Goal: Information Seeking & Learning: Learn about a topic

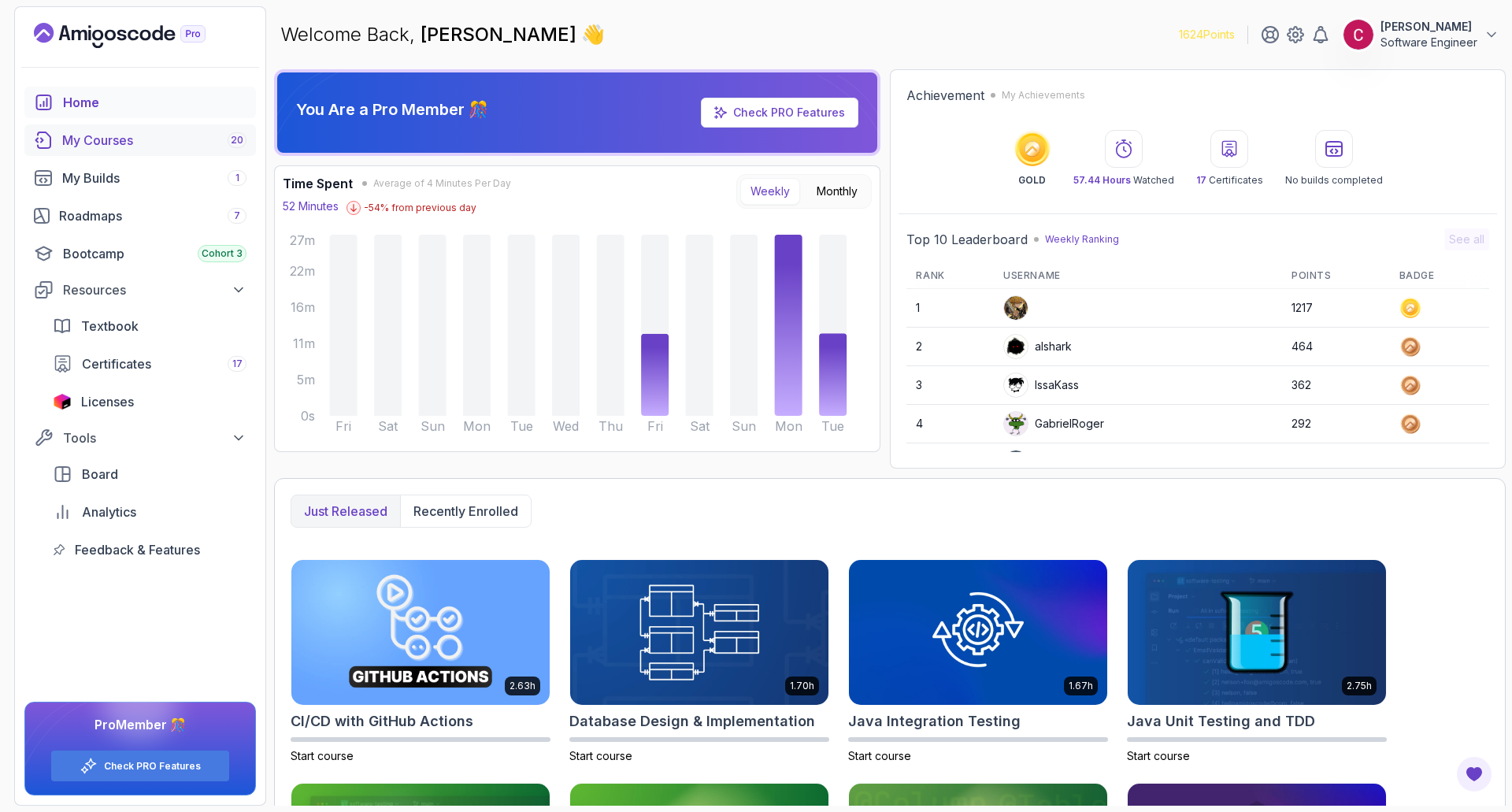
click at [148, 146] on div "My Courses 20" at bounding box center [154, 140] width 184 height 19
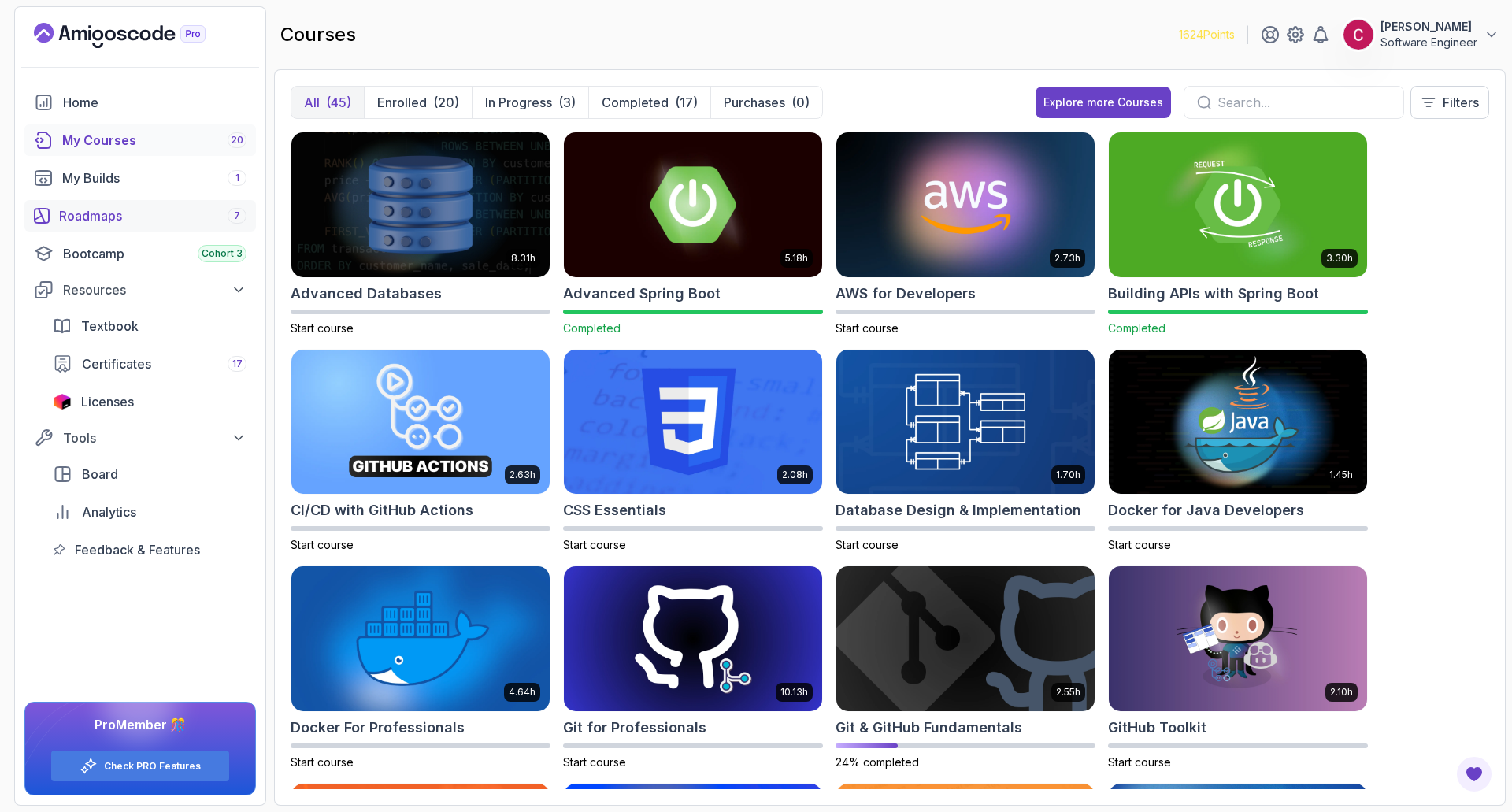
click at [129, 204] on link "Roadmaps 7" at bounding box center [140, 215] width 232 height 31
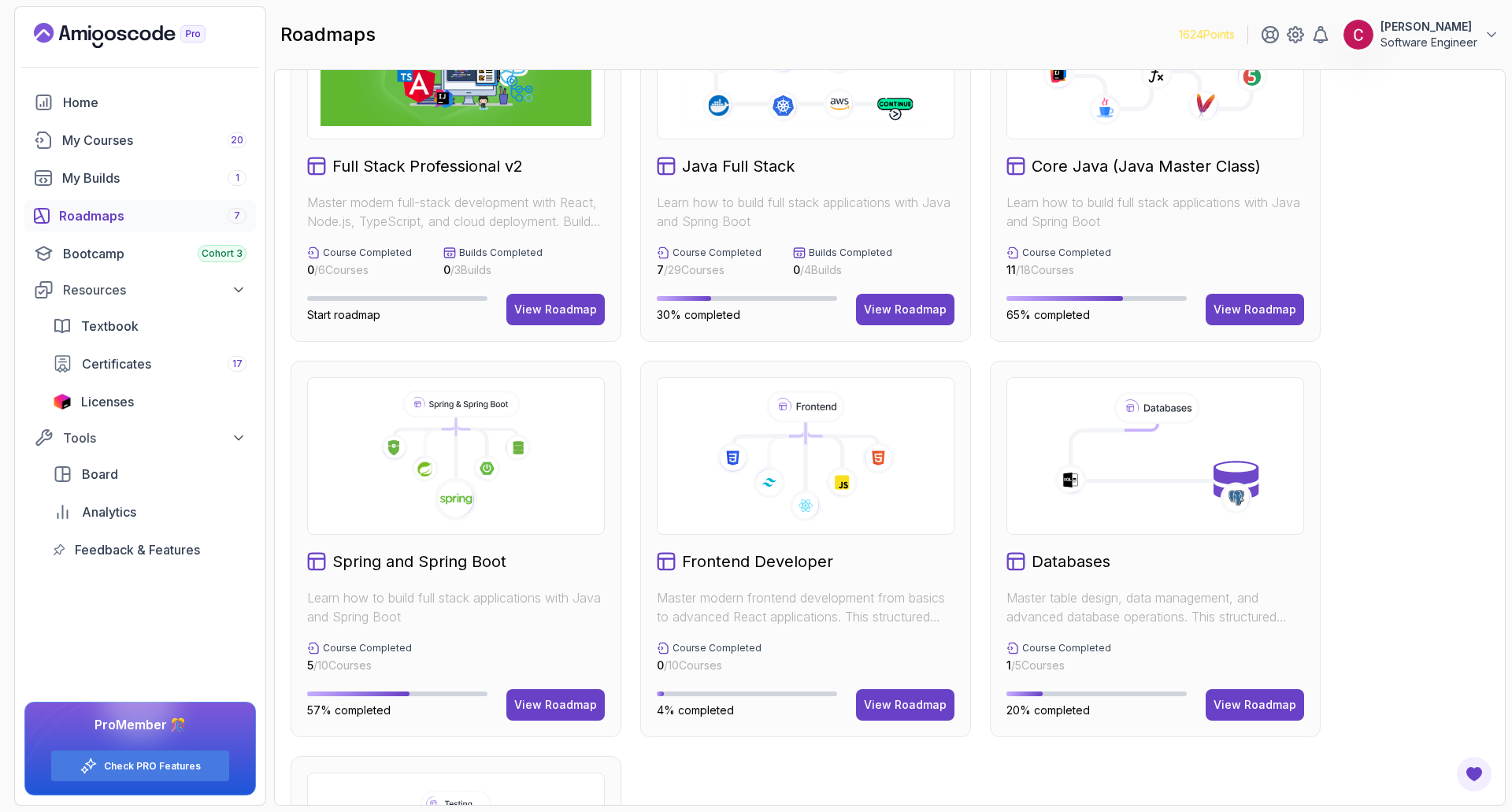
scroll to position [157, 0]
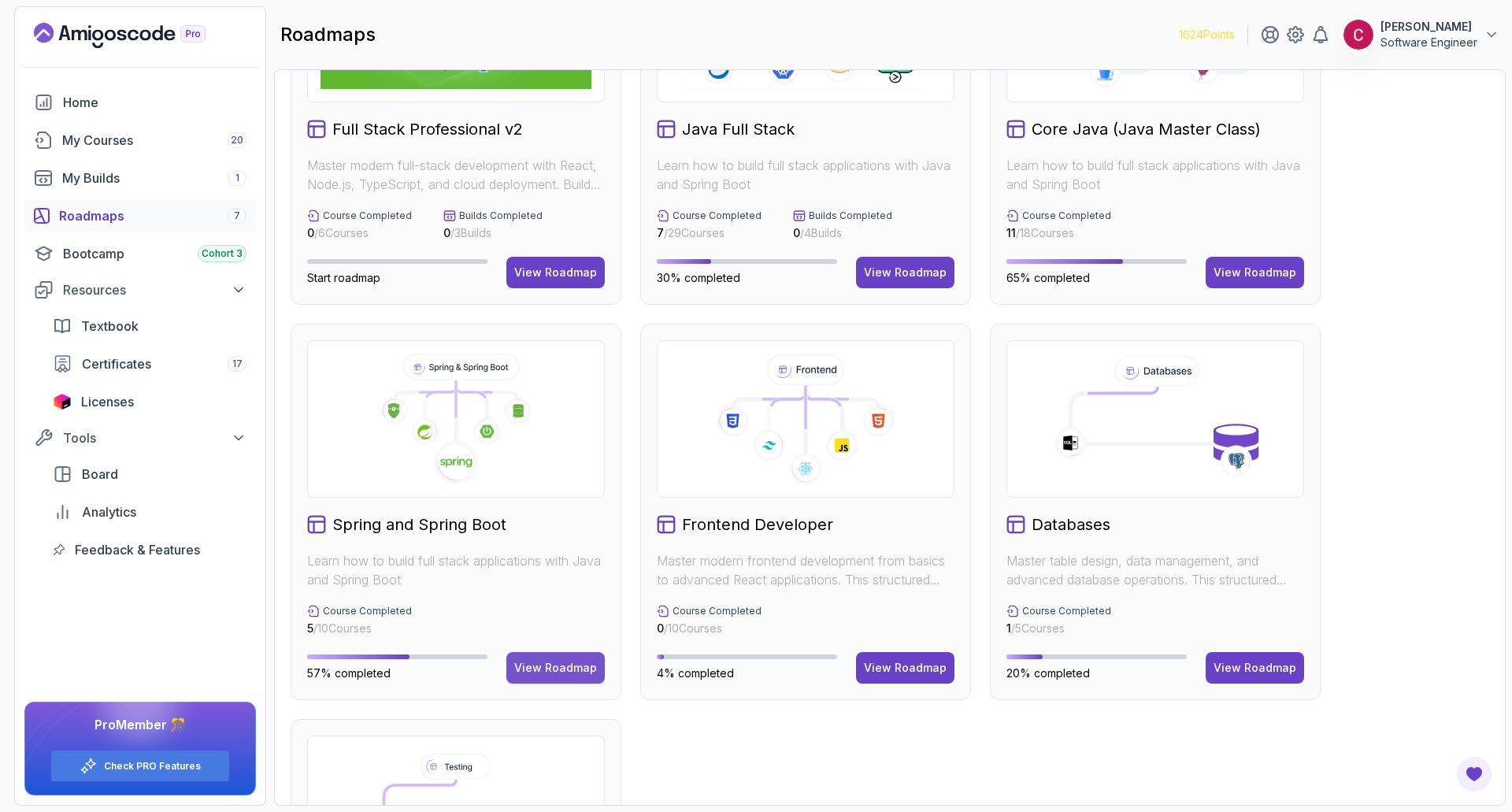
click at [561, 665] on div "View Roadmap" at bounding box center [556, 667] width 83 height 16
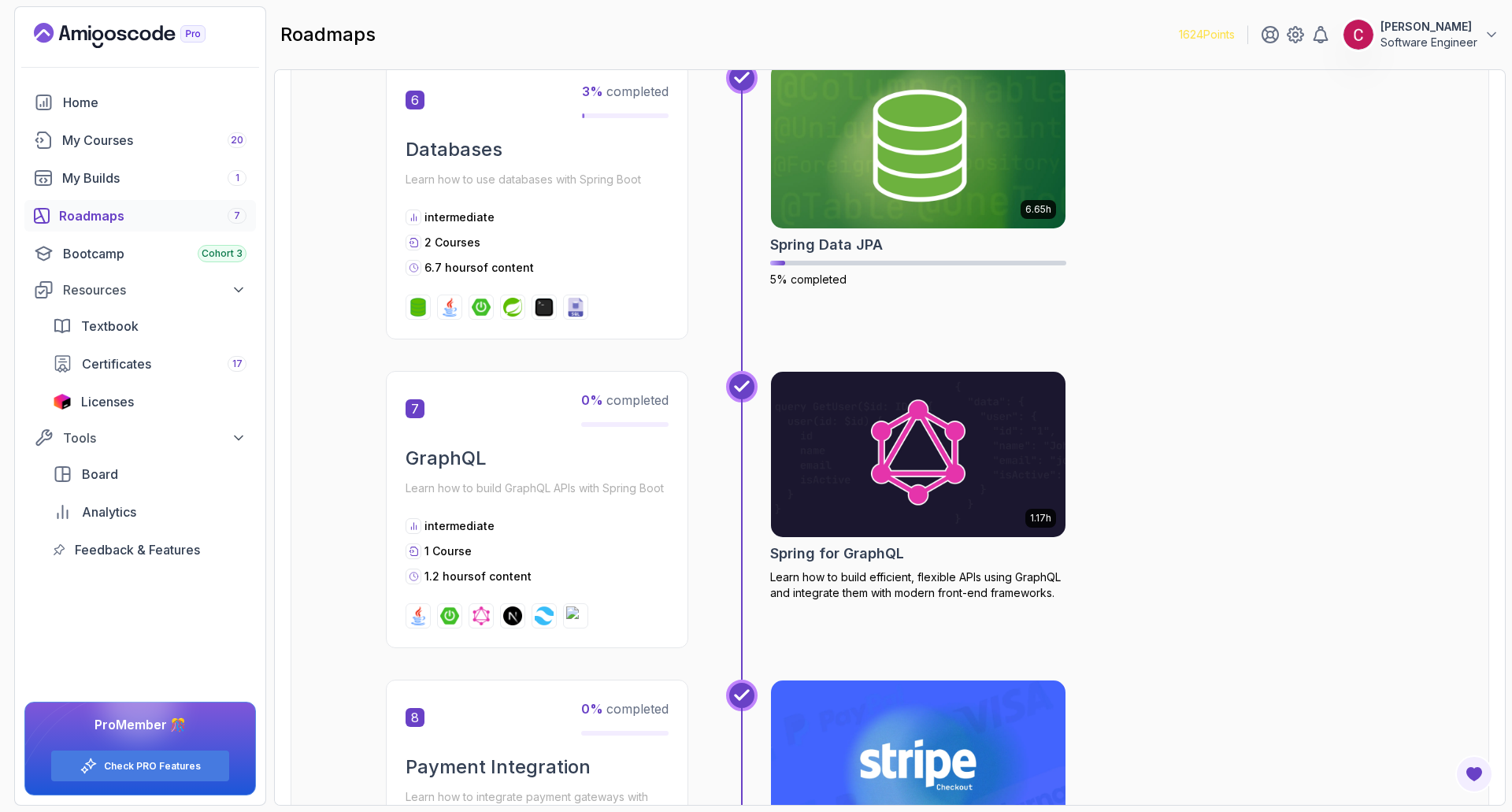
scroll to position [1985, 0]
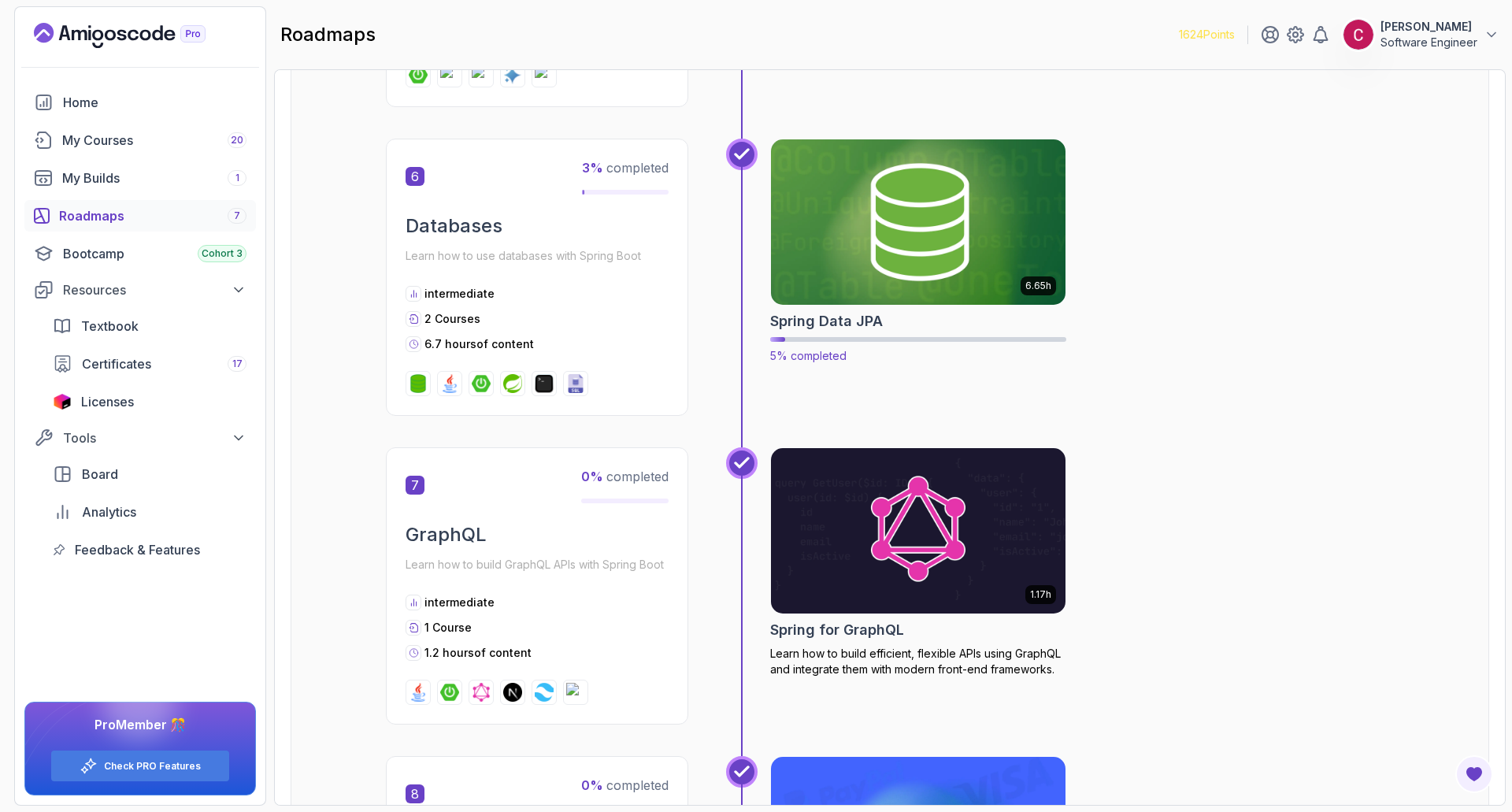
click at [918, 246] on img at bounding box center [919, 221] width 310 height 173
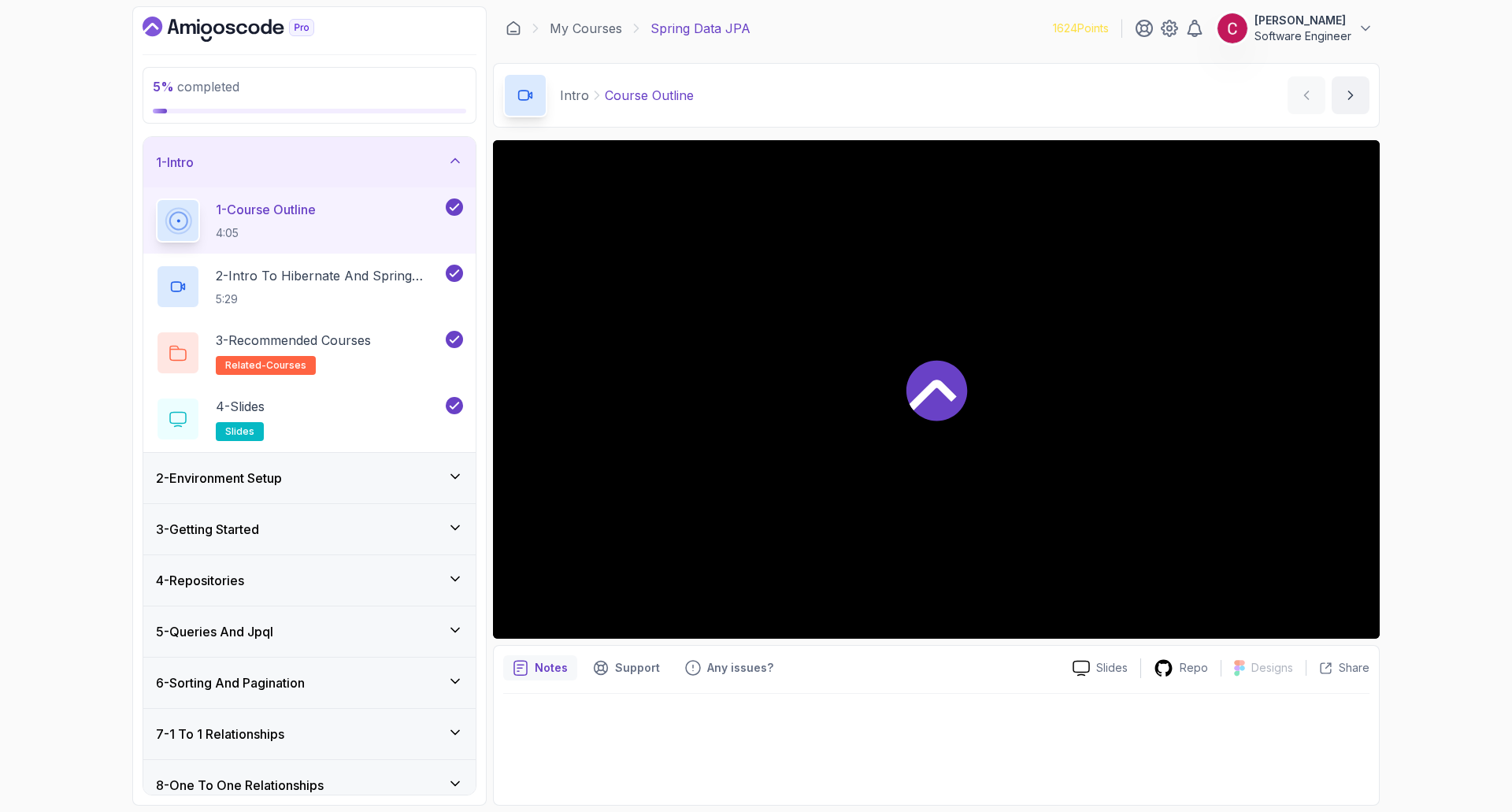
click at [353, 485] on div "2 - Environment Setup" at bounding box center [309, 478] width 307 height 19
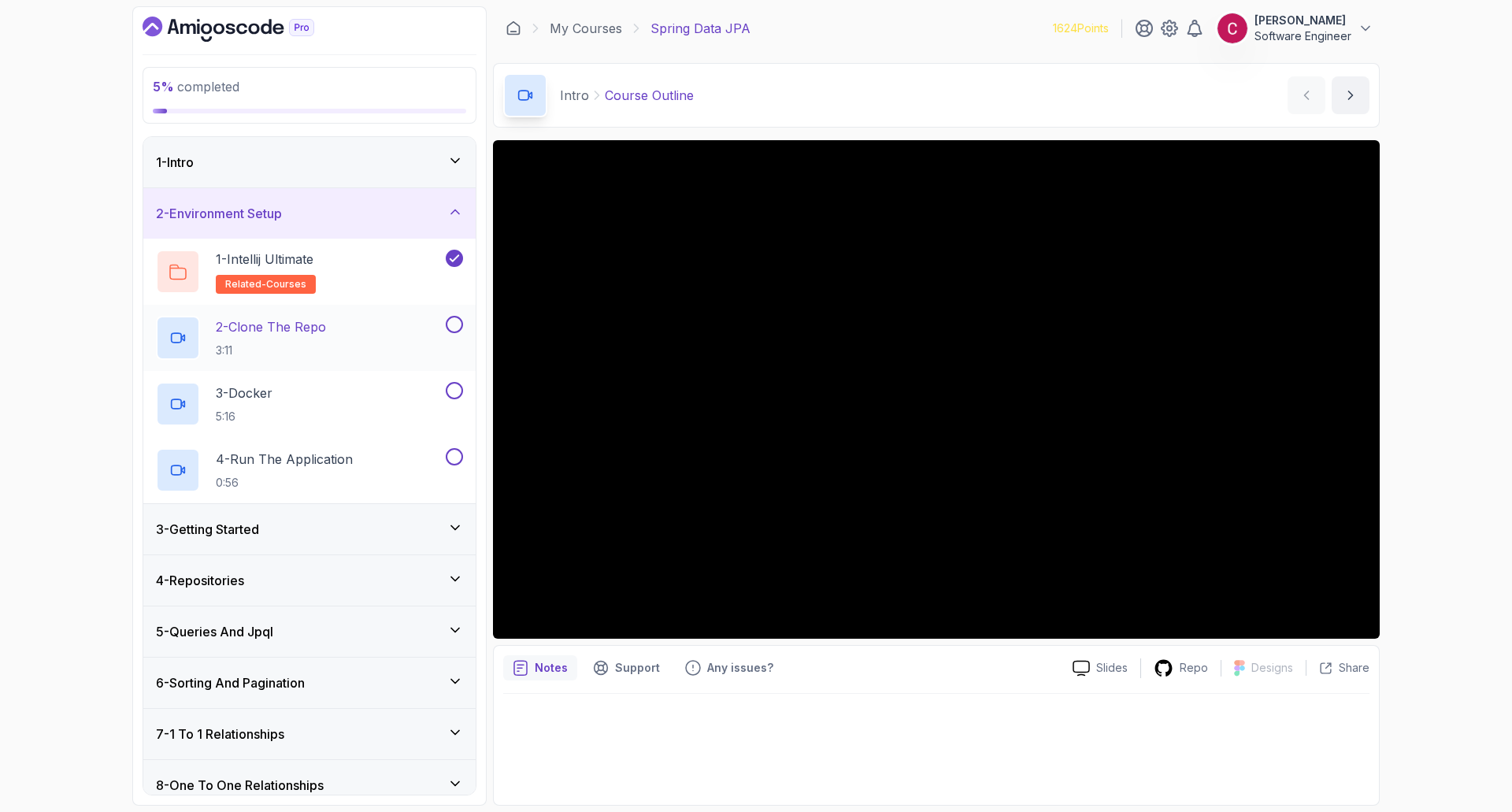
click at [325, 330] on p "2 - Clone The Repo" at bounding box center [270, 326] width 111 height 19
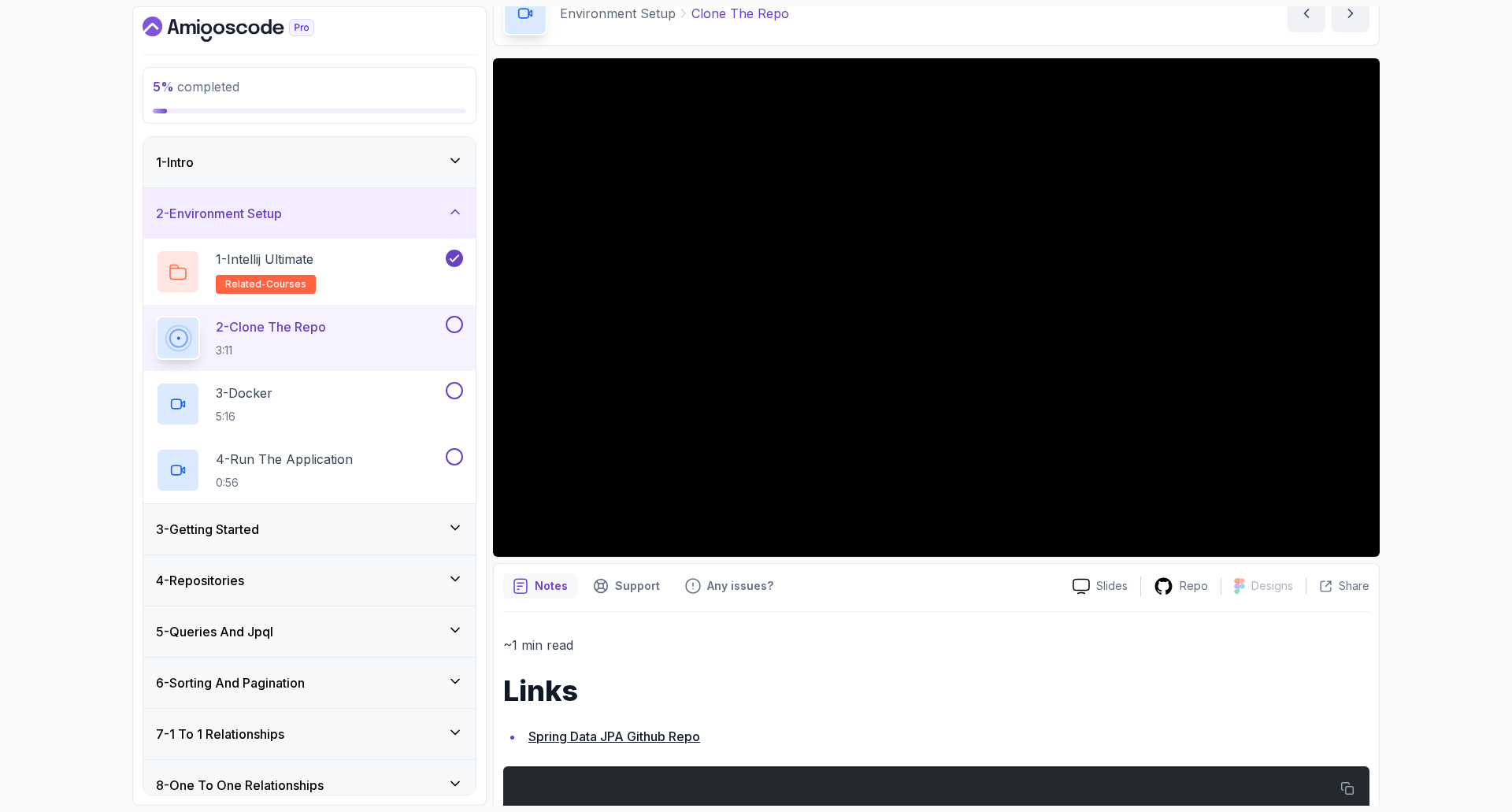
scroll to position [161, 0]
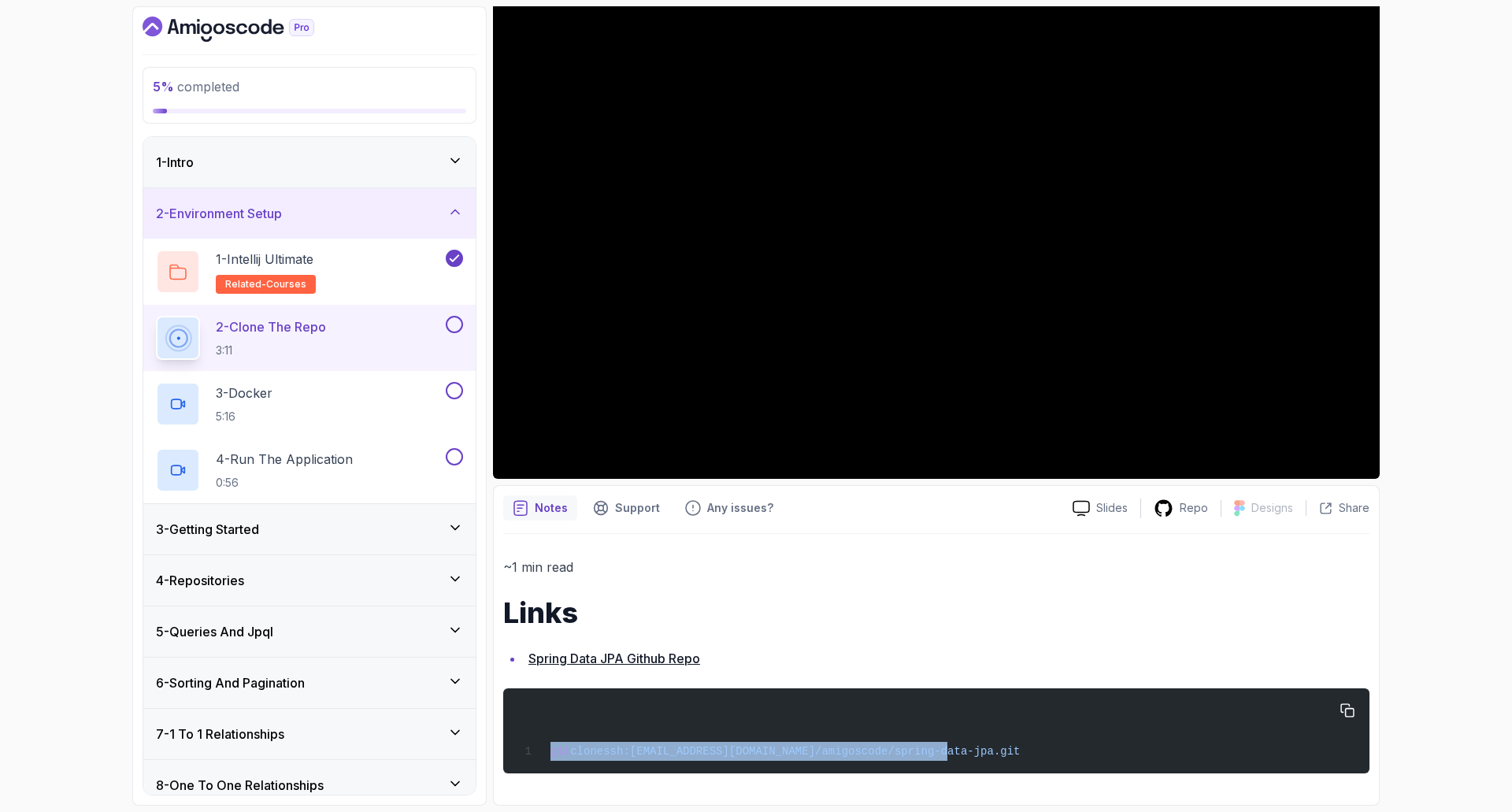
drag, startPoint x: 926, startPoint y: 751, endPoint x: 551, endPoint y: 758, distance: 375.1
click at [551, 758] on div "git clone ssh:[EMAIL_ADDRESS][DOMAIN_NAME]/amigoscode/spring-data-jpa.git" at bounding box center [936, 730] width 841 height 66
click at [749, 755] on span "ssh:[EMAIL_ADDRESS][DOMAIN_NAME]/amigoscode/spring-data-jpa.git" at bounding box center [811, 751] width 416 height 12
drag, startPoint x: 889, startPoint y: 752, endPoint x: 652, endPoint y: 760, distance: 237.1
click at [649, 760] on div "git clone ssh:[EMAIL_ADDRESS][DOMAIN_NAME]/amigoscode/spring-data-jpa.git" at bounding box center [936, 730] width 841 height 66
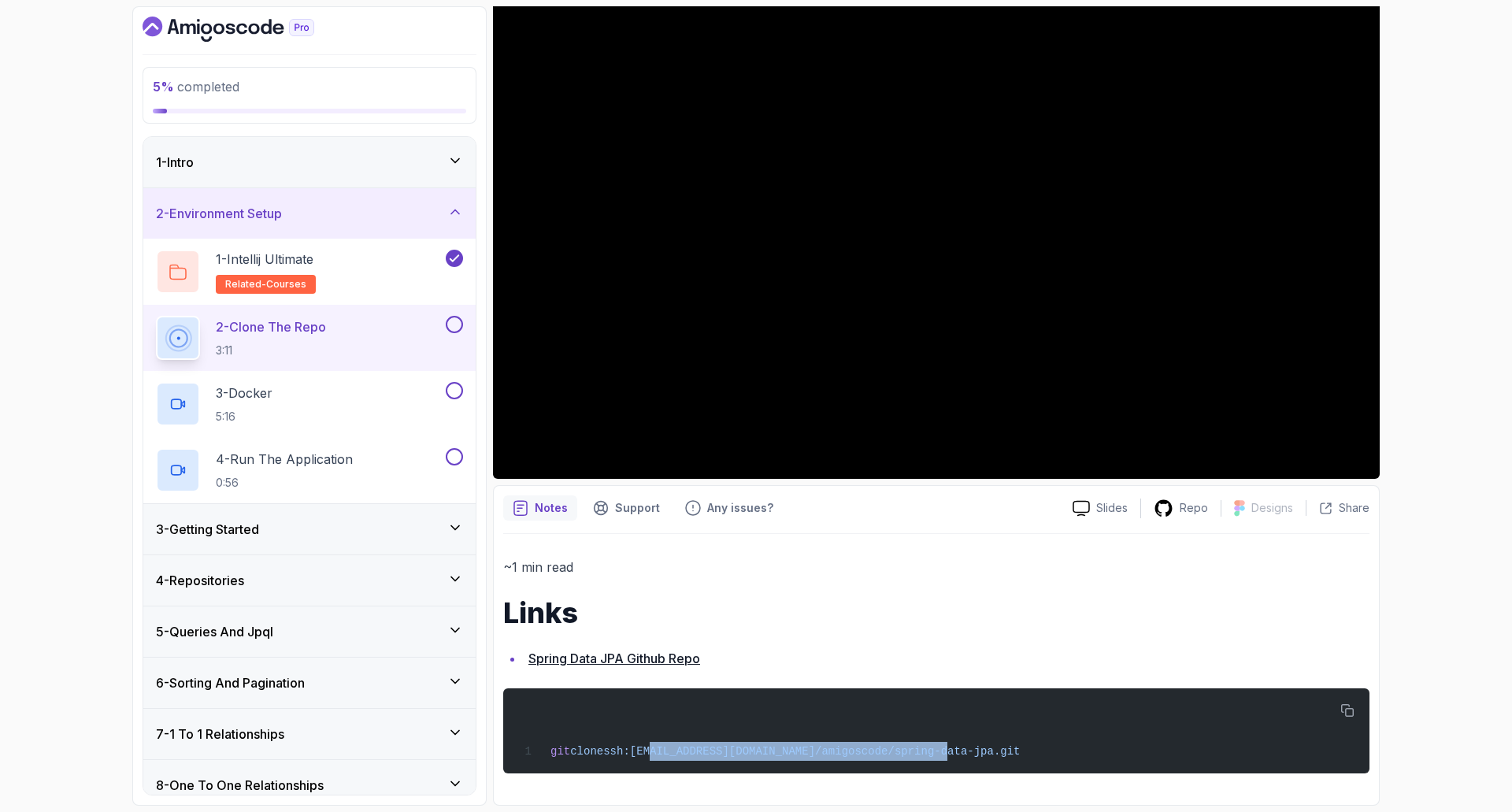
copy span "[EMAIL_ADDRESS][URL][DOMAIN_NAME]"
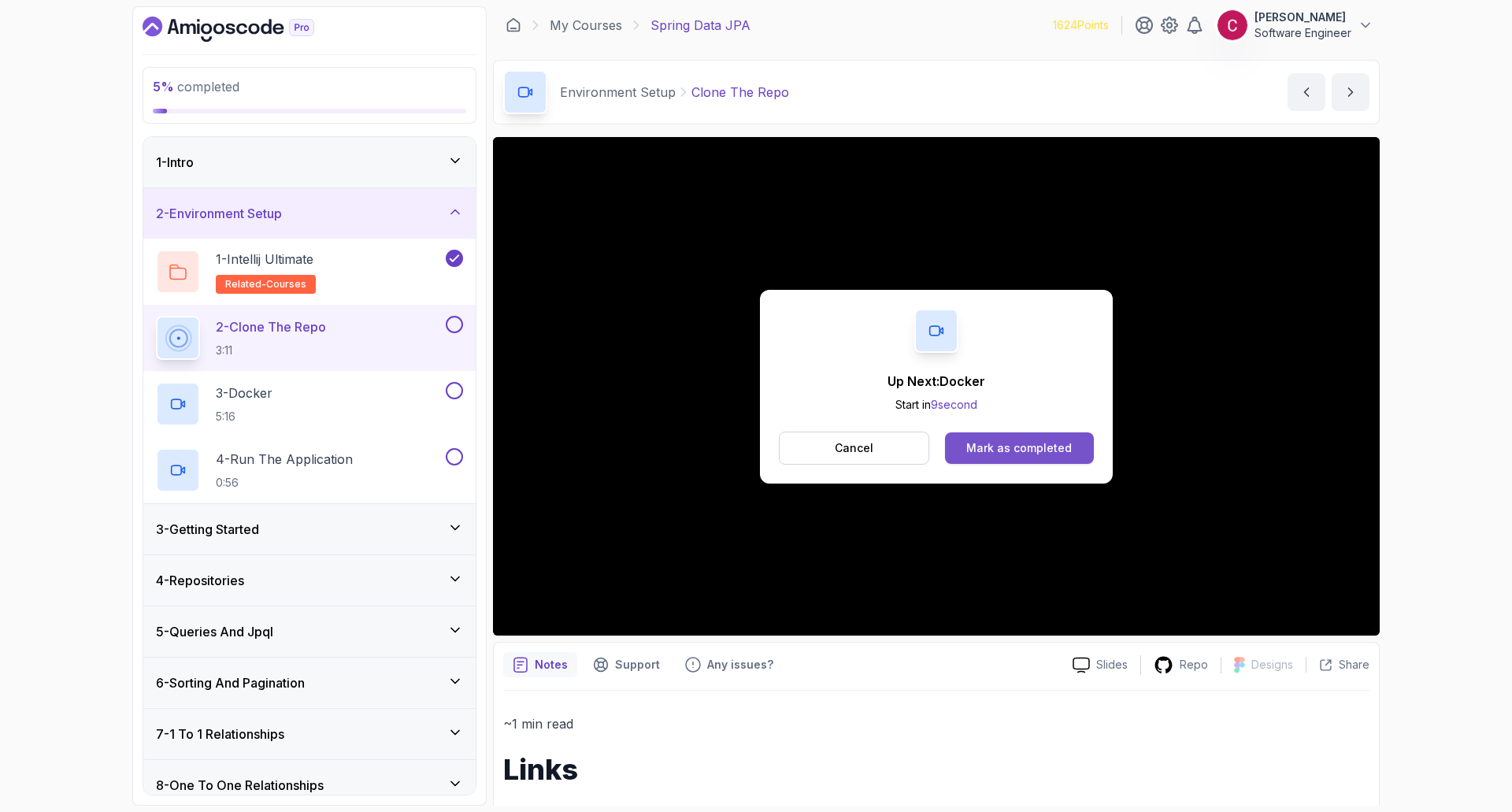
click at [1006, 449] on div "Mark as completed" at bounding box center [1019, 447] width 106 height 16
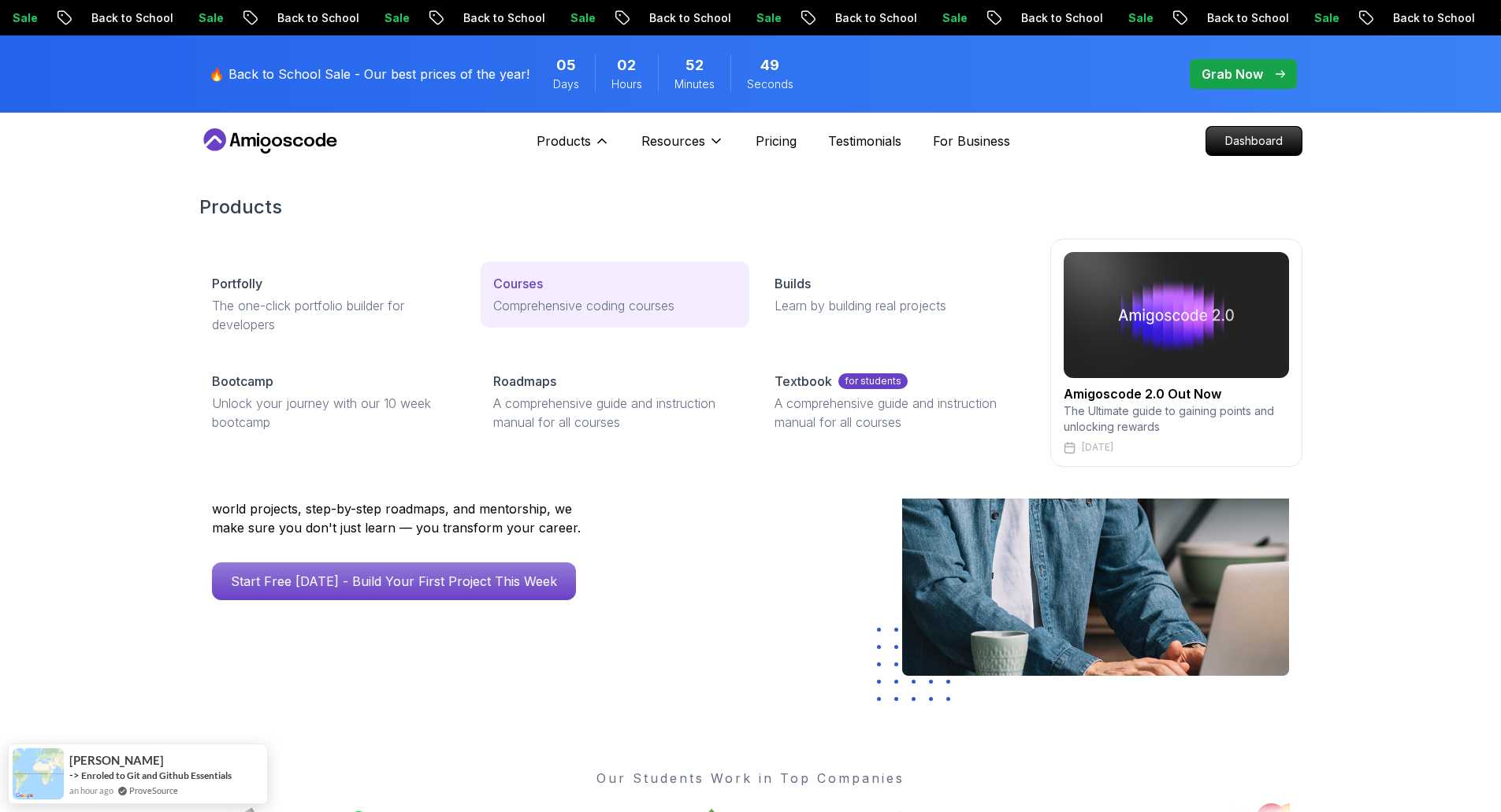
click at [534, 296] on p "Comprehensive coding courses" at bounding box center [615, 305] width 243 height 19
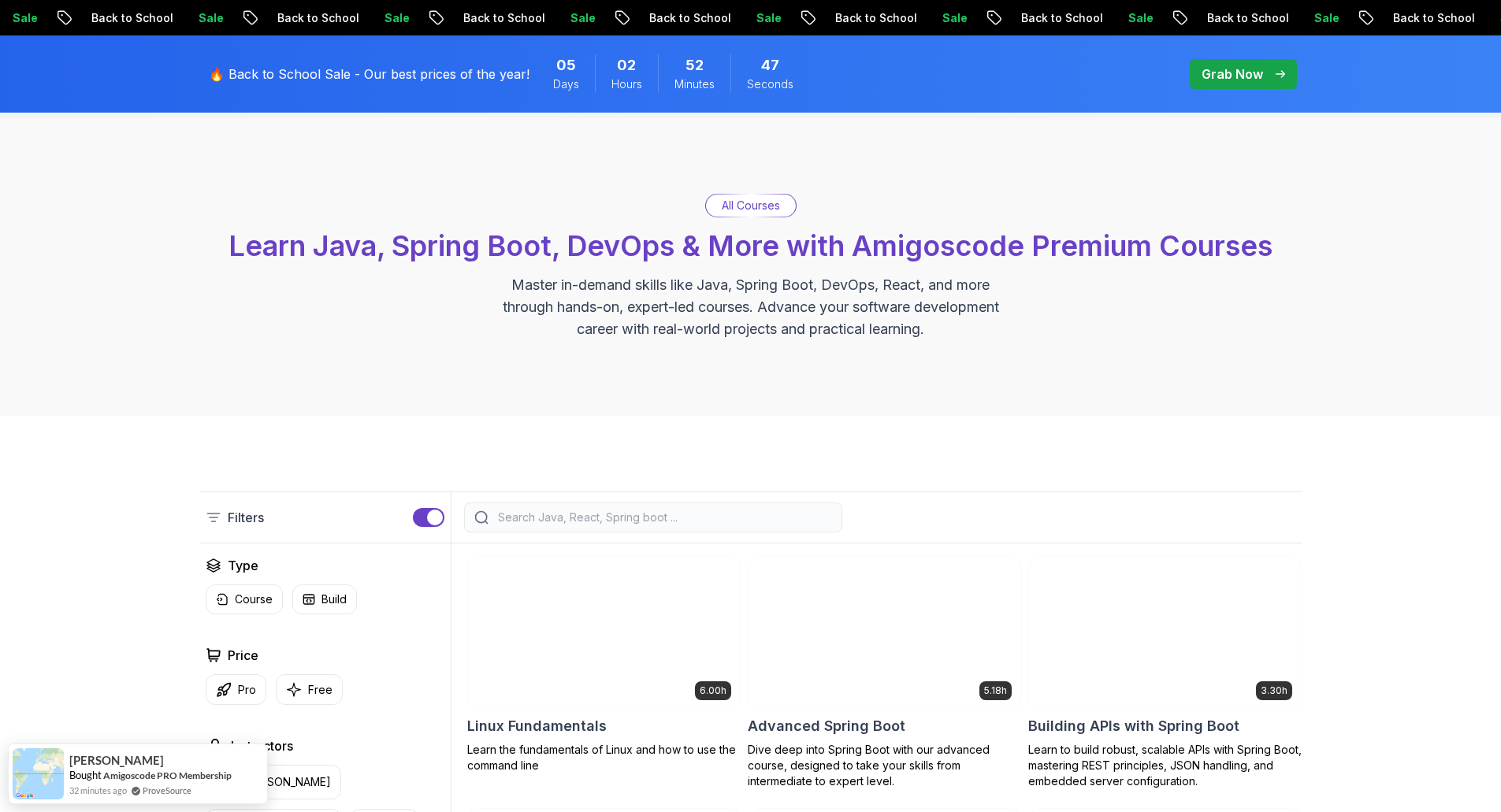
scroll to position [79, 0]
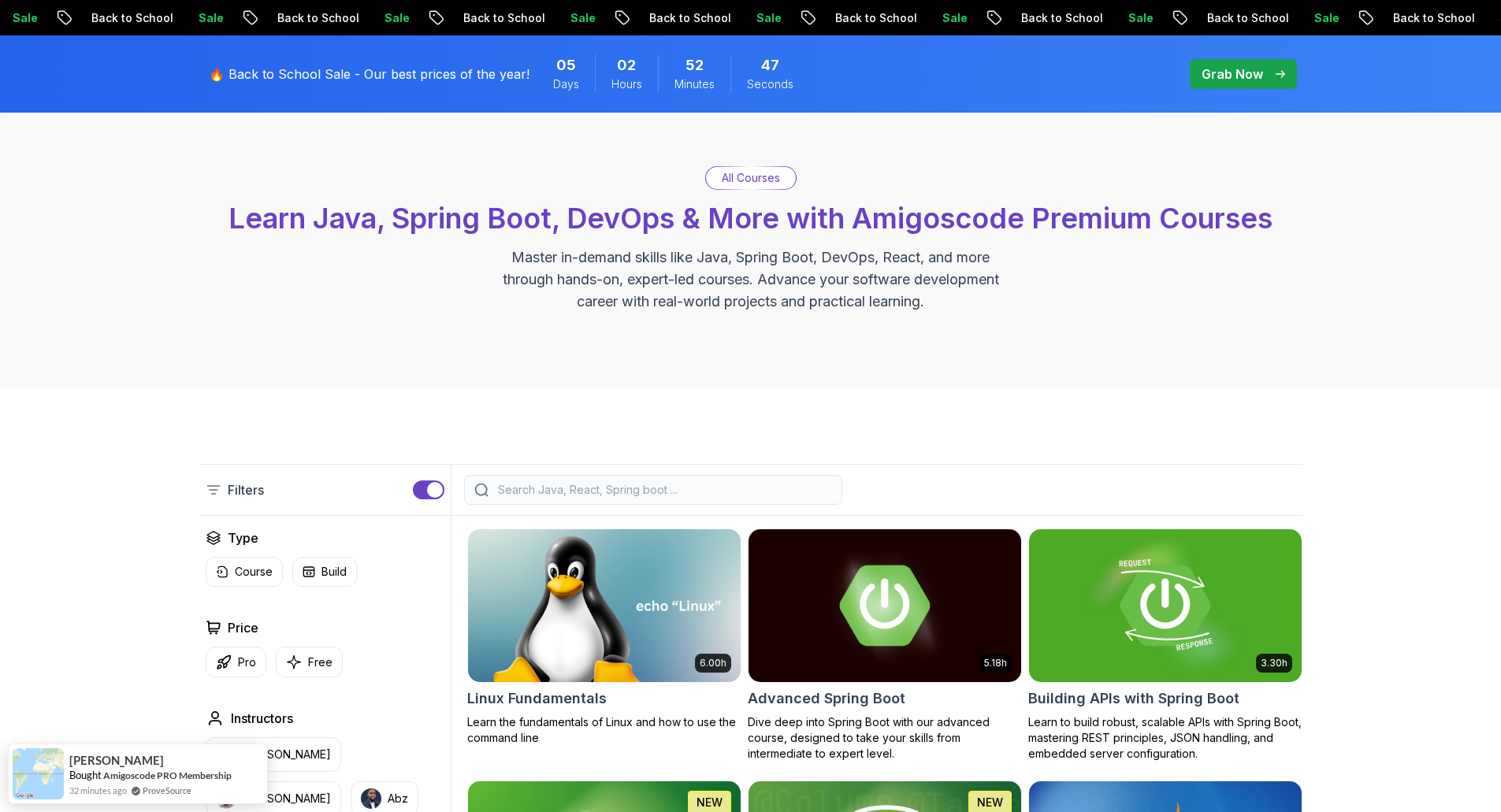
click at [659, 501] on div at bounding box center [653, 489] width 378 height 30
click at [663, 495] on input "search" at bounding box center [663, 489] width 337 height 16
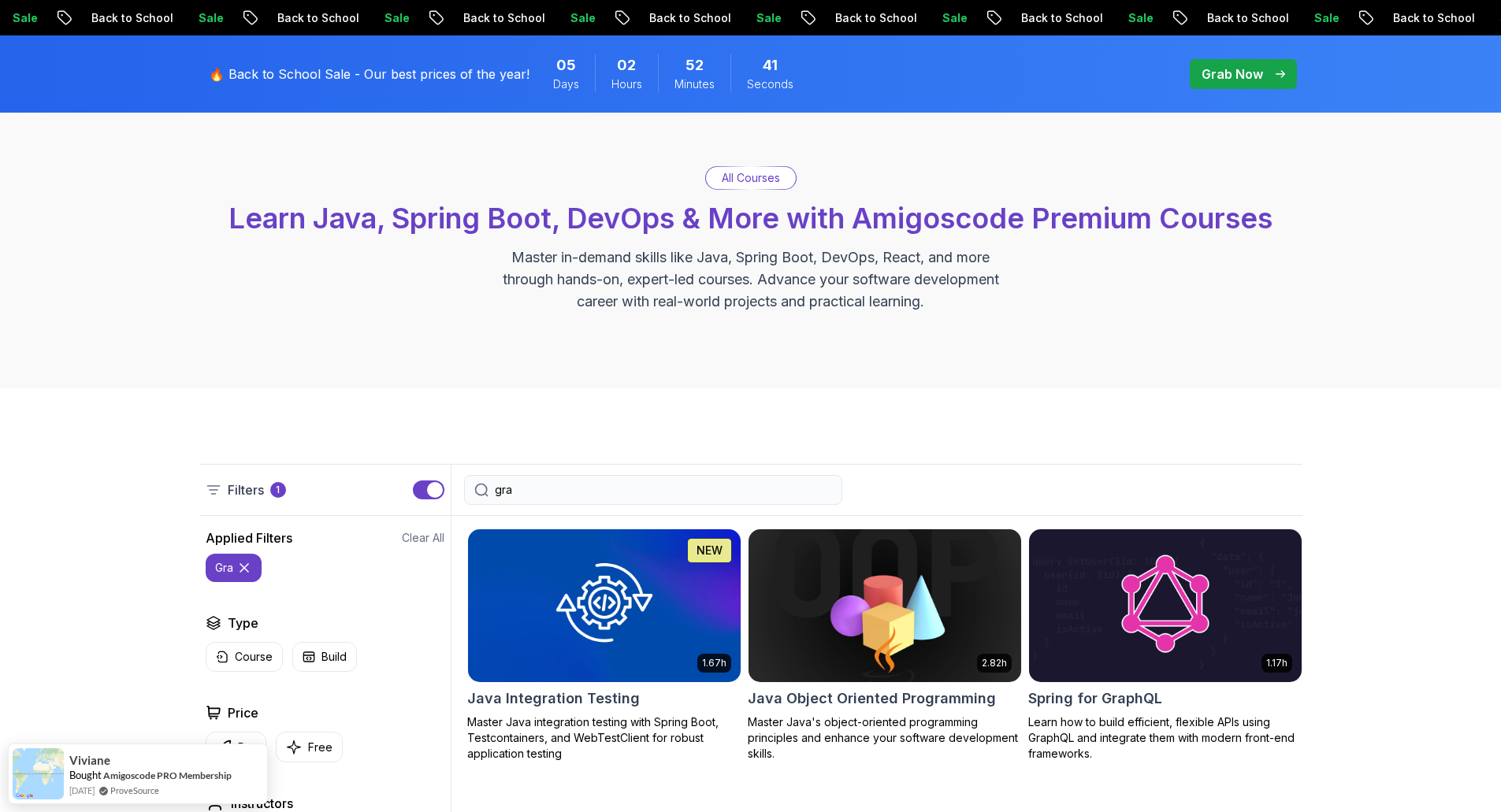
type input "gra"
